Goal: Task Accomplishment & Management: Complete application form

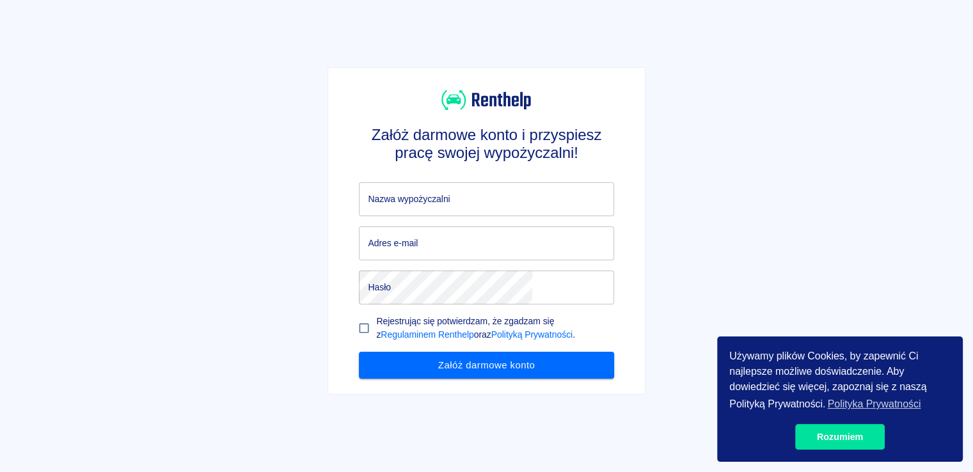
click at [505, 200] on input "Nazwa wypożyczalni" at bounding box center [486, 199] width 255 height 34
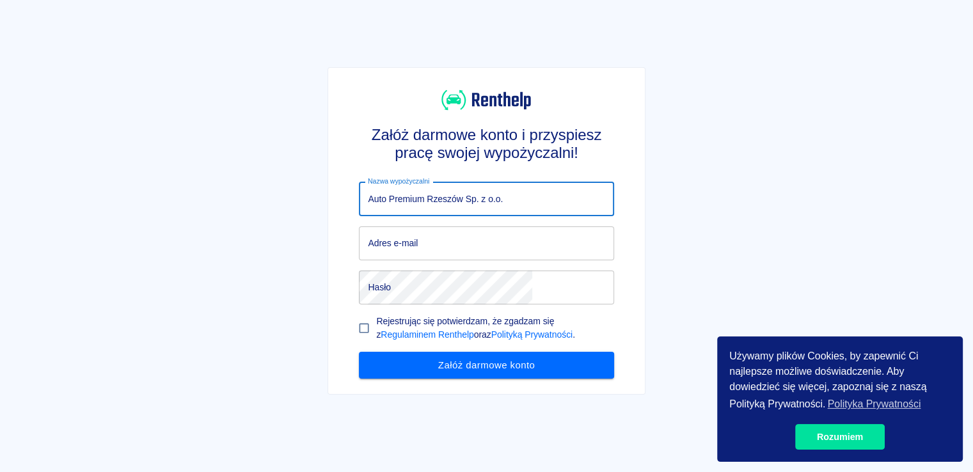
type input "Auto Premium Rzeszów Sp. z o.o."
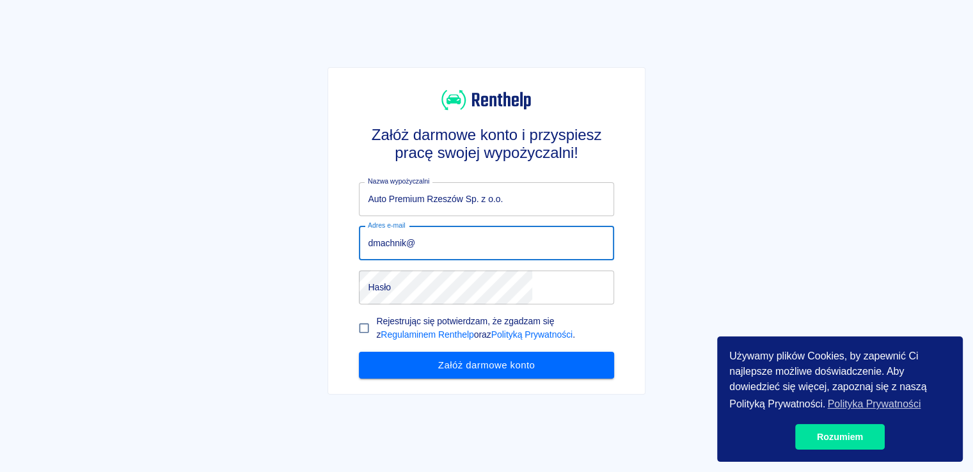
type input "[EMAIL_ADDRESS][DOMAIN_NAME]"
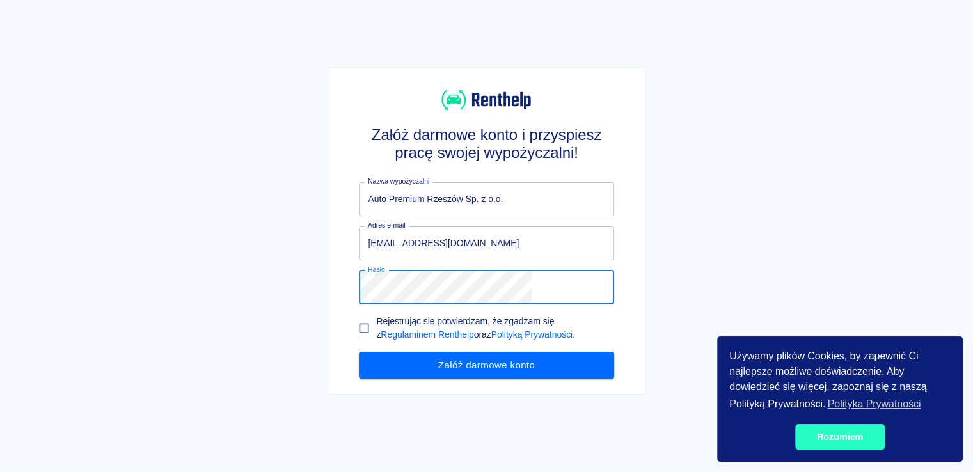
click at [849, 438] on link "Rozumiem" at bounding box center [841, 437] width 90 height 26
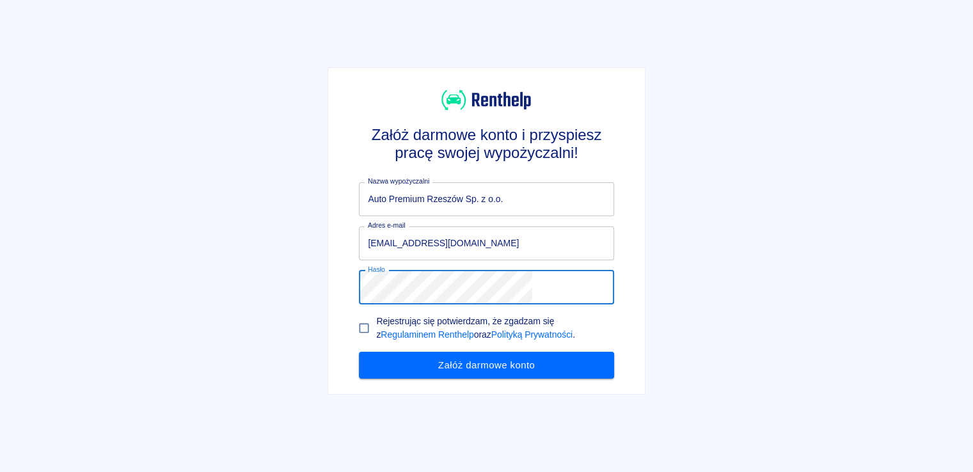
click at [376, 336] on input "Rejestrując się potwierdzam, że zgadzam się z Regulaminem Renthelp oraz Polityk…" at bounding box center [364, 328] width 24 height 24
checkbox input "true"
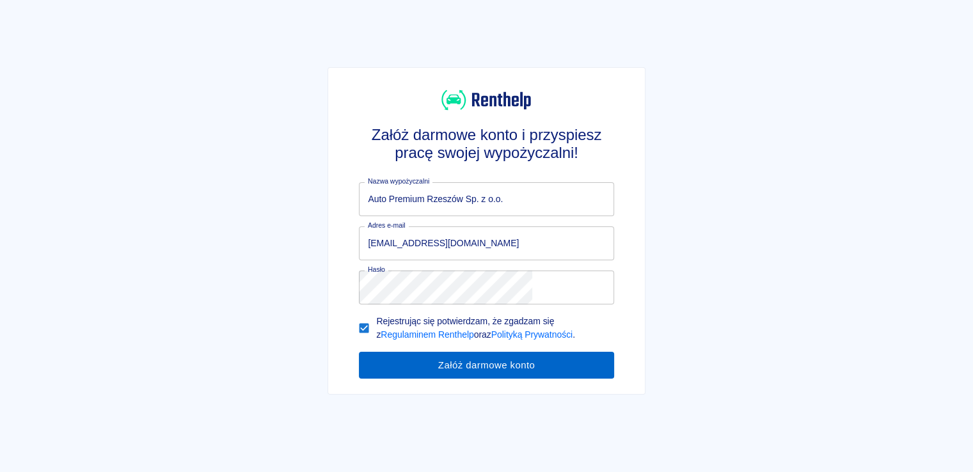
click at [467, 373] on button "Załóż darmowe konto" at bounding box center [486, 365] width 255 height 27
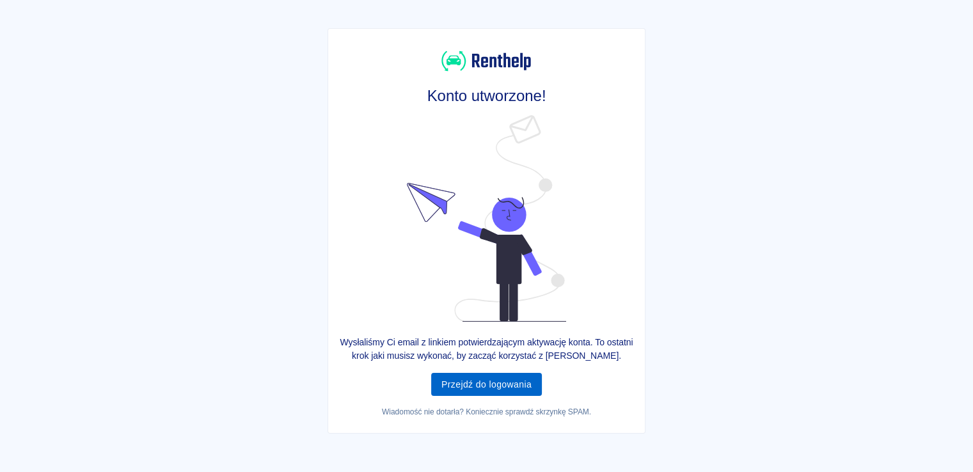
click at [509, 389] on link "Przejdź do logowania" at bounding box center [486, 385] width 111 height 24
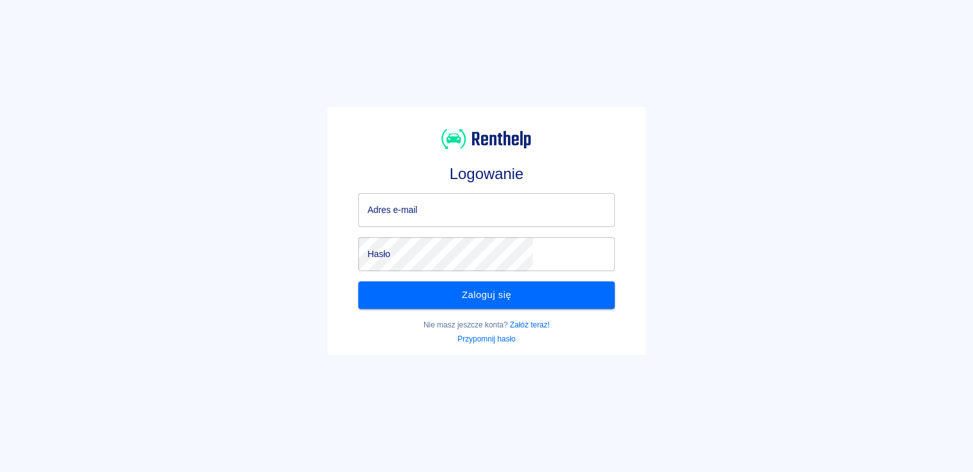
type input "[EMAIL_ADDRESS][DOMAIN_NAME]"
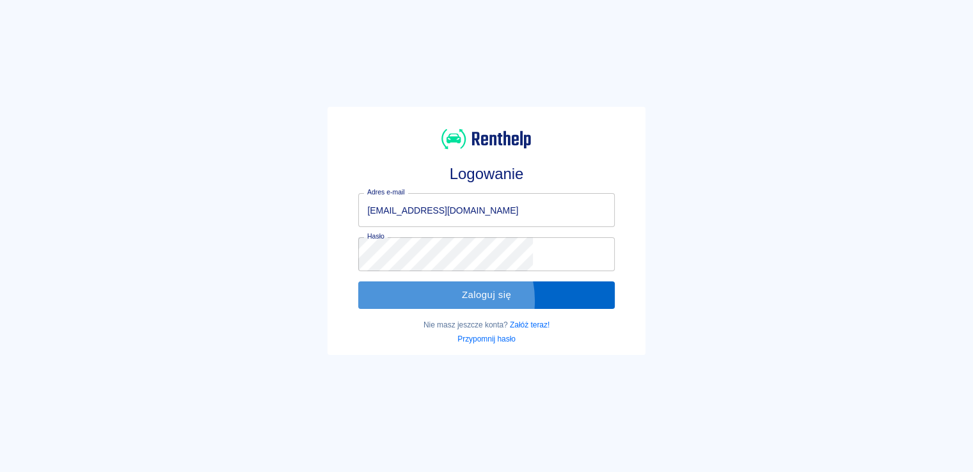
click at [472, 301] on button "Zaloguj się" at bounding box center [486, 295] width 256 height 27
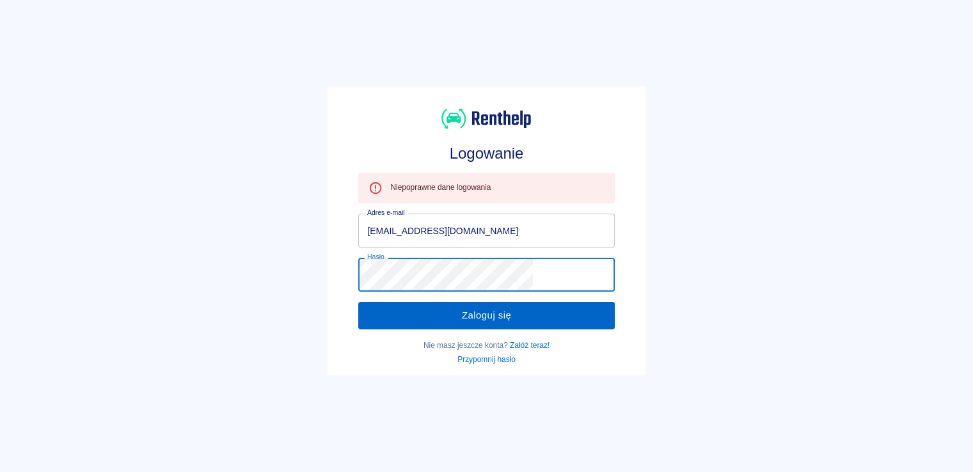
click at [422, 310] on button "Zaloguj się" at bounding box center [486, 315] width 256 height 27
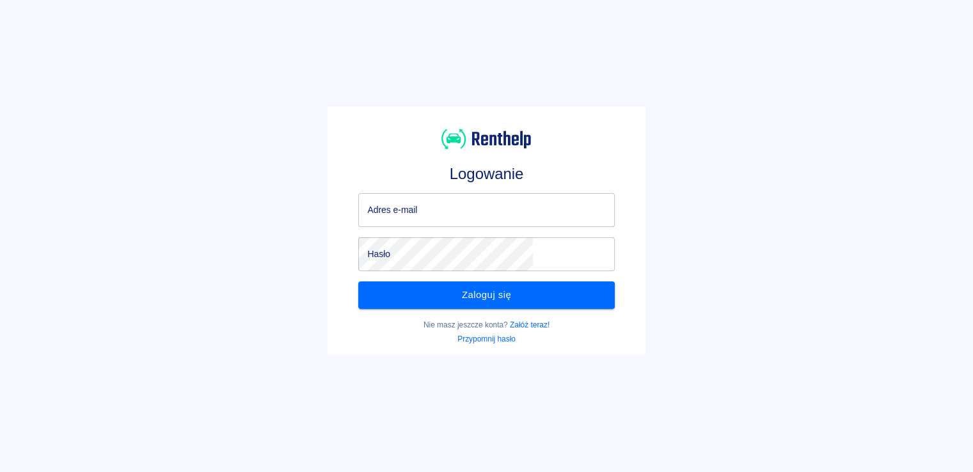
type input "[EMAIL_ADDRESS][DOMAIN_NAME]"
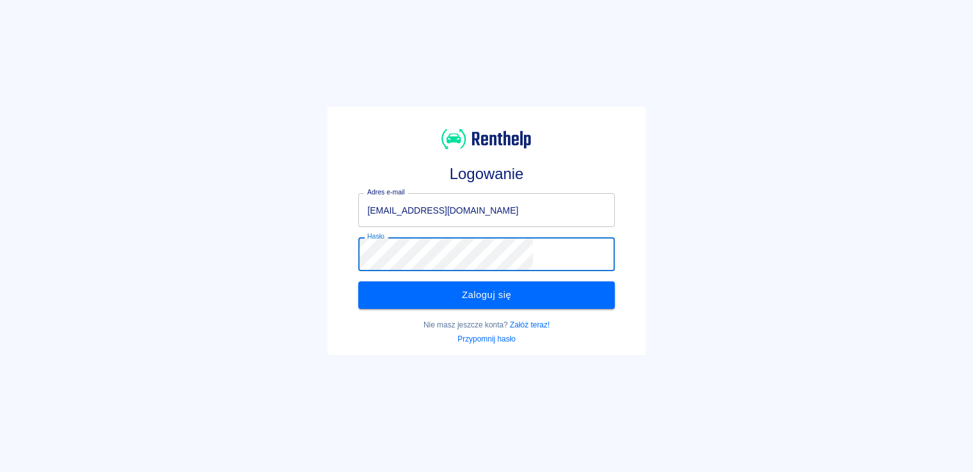
drag, startPoint x: 426, startPoint y: 294, endPoint x: 451, endPoint y: 294, distance: 25.0
click at [426, 294] on button "Zaloguj się" at bounding box center [486, 295] width 256 height 27
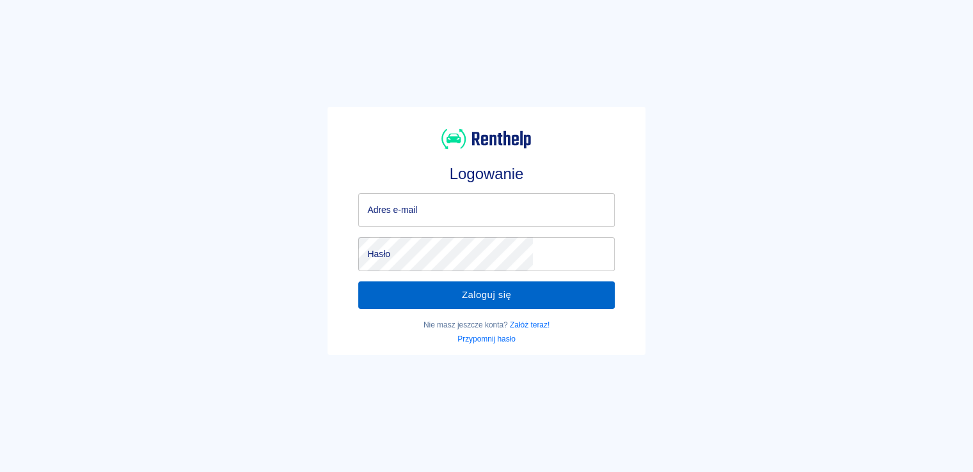
type input "[EMAIL_ADDRESS][DOMAIN_NAME]"
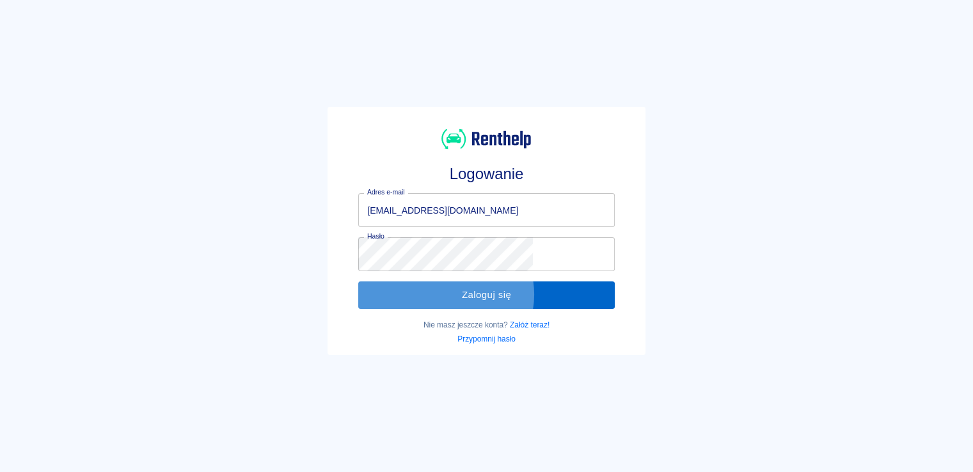
click at [486, 294] on button "Zaloguj się" at bounding box center [486, 295] width 256 height 27
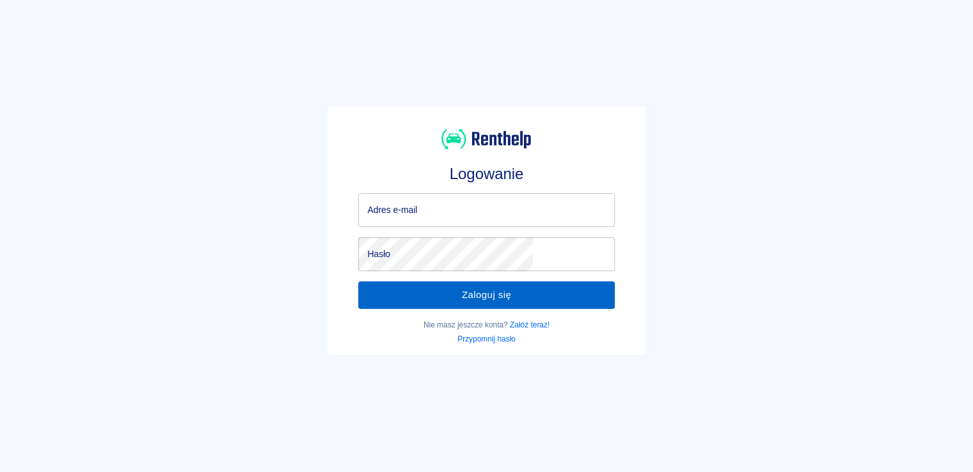
type input "[EMAIL_ADDRESS][DOMAIN_NAME]"
click at [446, 284] on button "Zaloguj się" at bounding box center [486, 295] width 256 height 27
type input "[EMAIL_ADDRESS][DOMAIN_NAME]"
click at [488, 292] on button "Zaloguj się" at bounding box center [486, 295] width 256 height 27
